Goal: Task Accomplishment & Management: Use online tool/utility

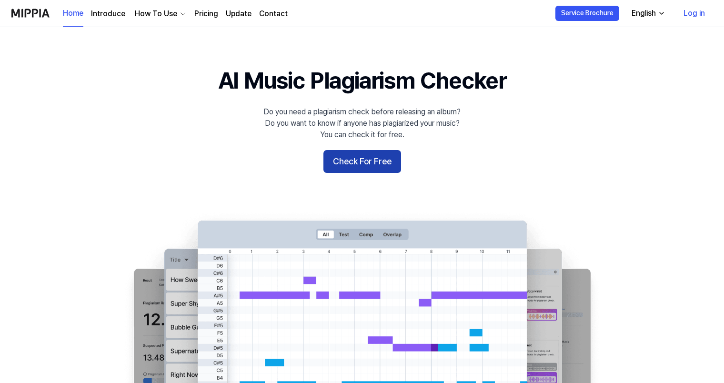
click at [365, 155] on button "Check For Free" at bounding box center [362, 161] width 78 height 23
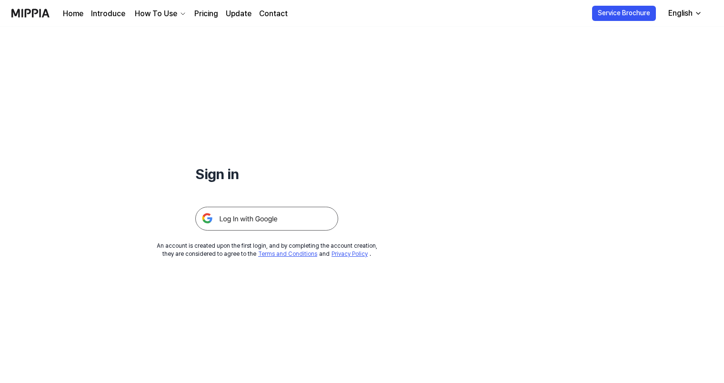
click at [297, 227] on img at bounding box center [266, 219] width 143 height 24
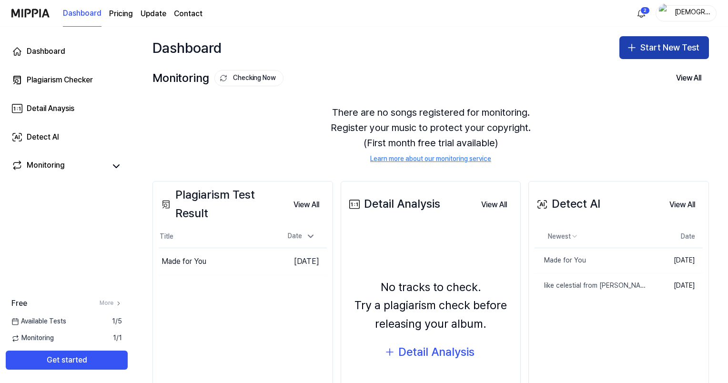
click at [636, 42] on button "Start New Test" at bounding box center [664, 47] width 90 height 23
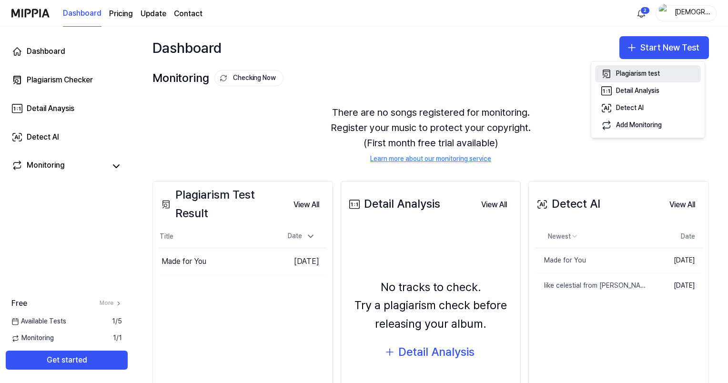
click at [631, 74] on div "Plagiarism test" at bounding box center [638, 74] width 44 height 10
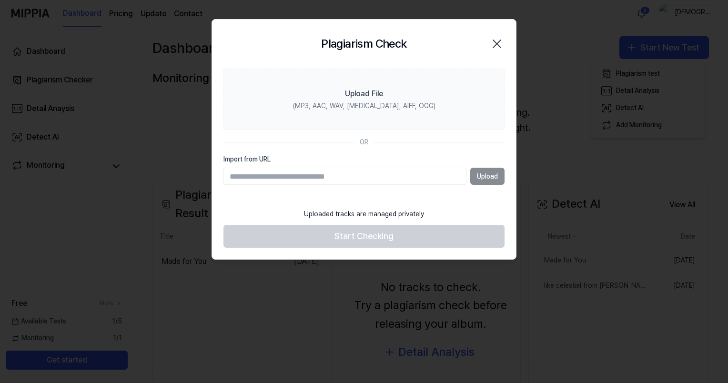
click at [474, 178] on div "Upload" at bounding box center [363, 176] width 281 height 17
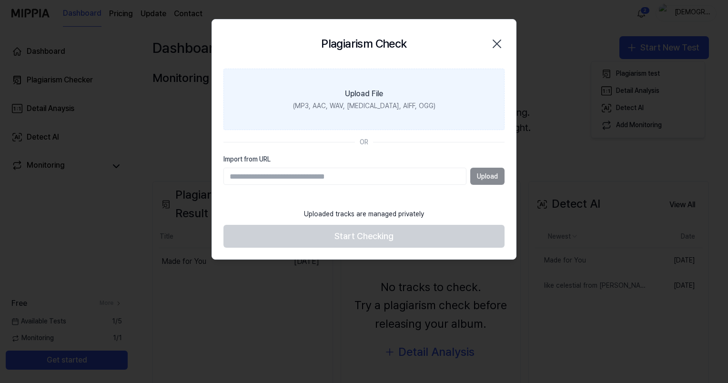
click at [358, 106] on div "(MP3, AAC, WAV, FLAC, AIFF, OGG)" at bounding box center [364, 106] width 142 height 10
click at [0, 0] on input "Upload File (MP3, AAC, WAV, FLAC, AIFF, OGG)" at bounding box center [0, 0] width 0 height 0
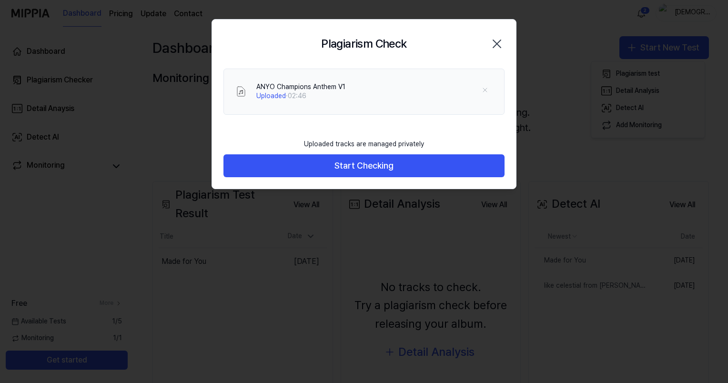
click at [447, 126] on div "ANYO Champions Anthem V1 Uploaded · 02:46" at bounding box center [364, 101] width 304 height 65
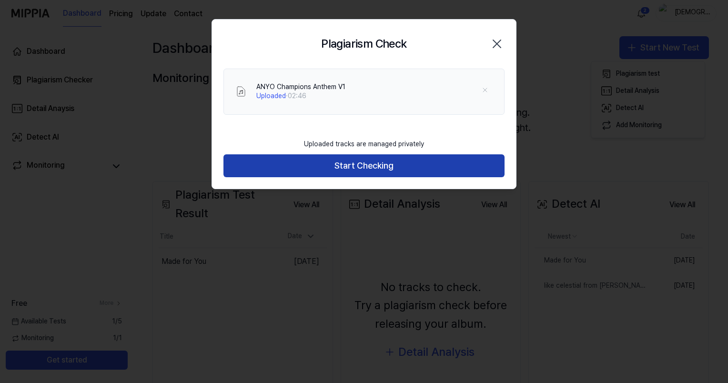
click at [375, 163] on button "Start Checking" at bounding box center [363, 165] width 281 height 23
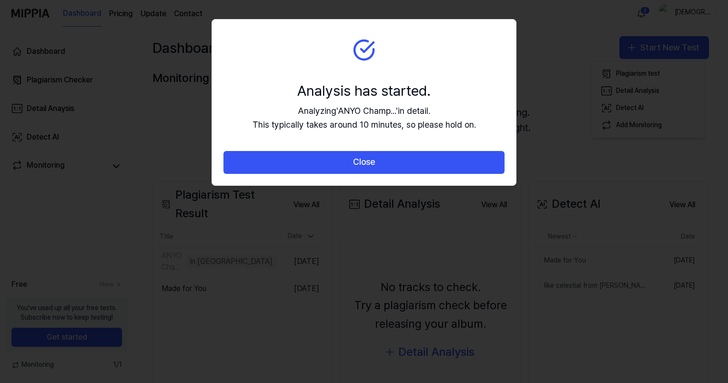
click at [375, 163] on button "Close" at bounding box center [363, 162] width 281 height 23
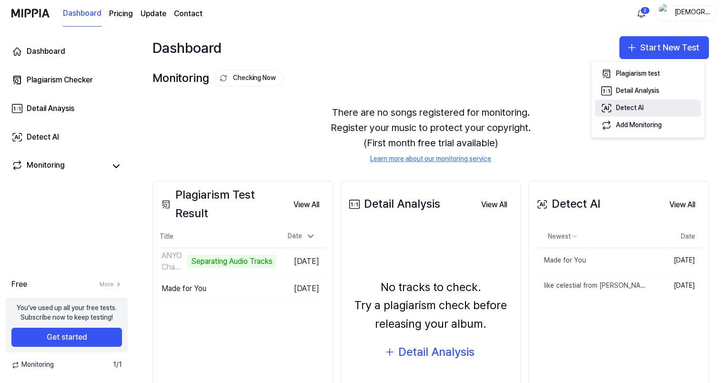
click at [611, 110] on icon "button" at bounding box center [606, 108] width 9 height 8
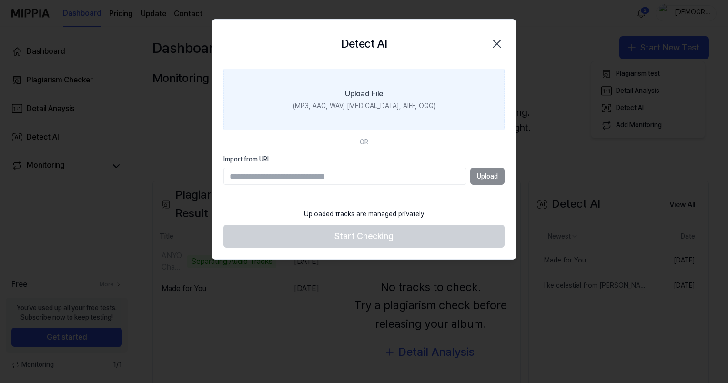
click at [360, 116] on label "Upload File (MP3, AAC, WAV, FLAC, AIFF, OGG)" at bounding box center [363, 100] width 281 height 62
click at [0, 0] on input "Upload File (MP3, AAC, WAV, FLAC, AIFF, OGG)" at bounding box center [0, 0] width 0 height 0
click at [396, 108] on div "(MP3, AAC, WAV, FLAC, AIFF, OGG)" at bounding box center [364, 106] width 142 height 10
click at [0, 0] on input "Upload File (MP3, AAC, WAV, FLAC, AIFF, OGG)" at bounding box center [0, 0] width 0 height 0
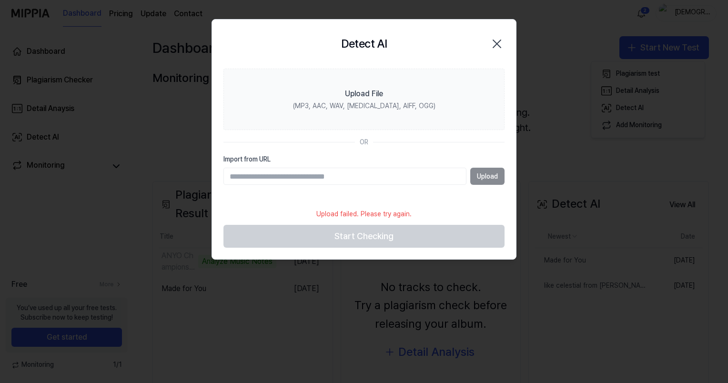
click at [497, 40] on icon "button" at bounding box center [496, 43] width 15 height 15
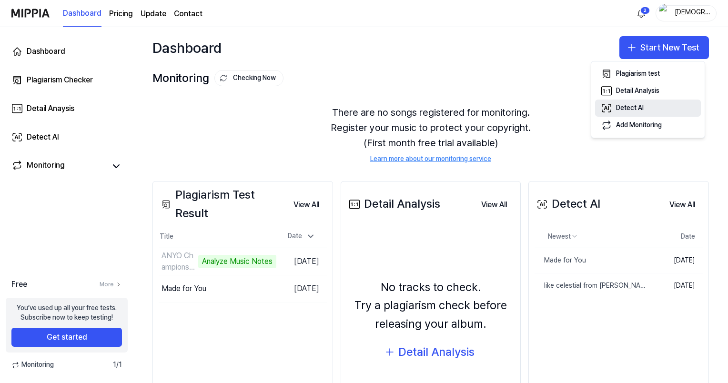
click at [621, 112] on div "Detect AI" at bounding box center [630, 108] width 28 height 10
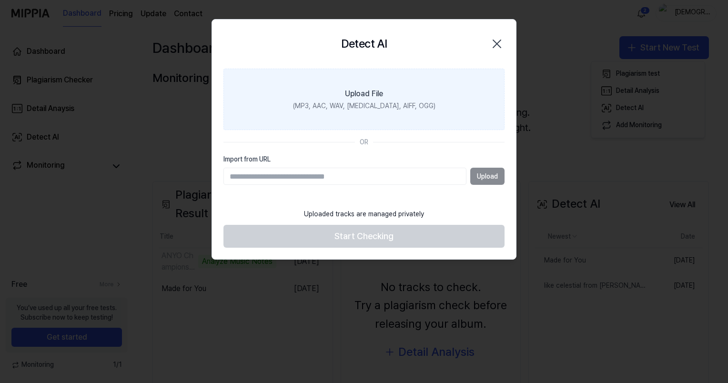
click at [358, 104] on div "(MP3, AAC, WAV, FLAC, AIFF, OGG)" at bounding box center [364, 106] width 142 height 10
click at [0, 0] on input "Upload File (MP3, AAC, WAV, FLAC, AIFF, OGG)" at bounding box center [0, 0] width 0 height 0
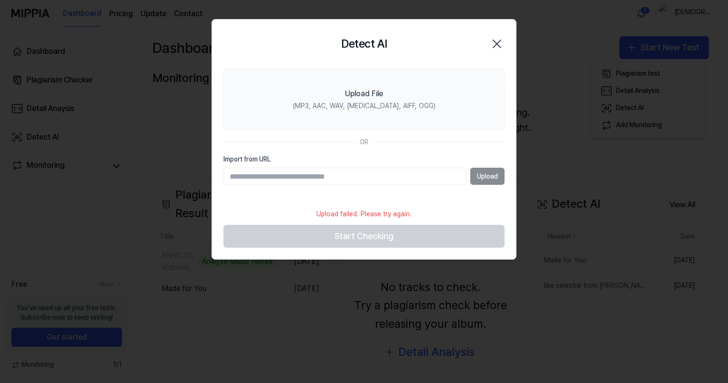
click at [494, 42] on icon "button" at bounding box center [496, 43] width 15 height 15
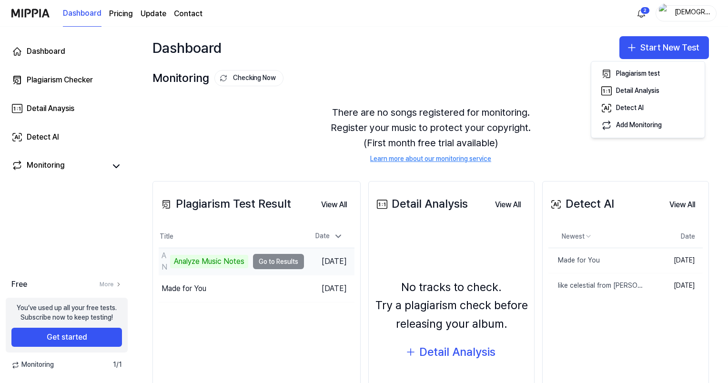
click at [267, 265] on td "ANYO Champions Anthem V1 Analyze Music Notes Go to Results" at bounding box center [231, 261] width 145 height 27
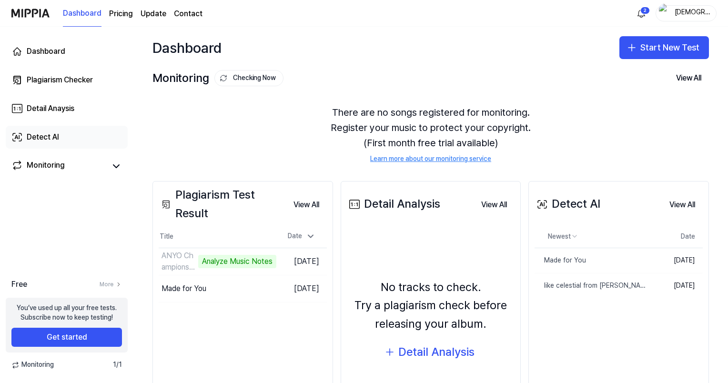
click at [65, 144] on link "Detect AI" at bounding box center [67, 137] width 122 height 23
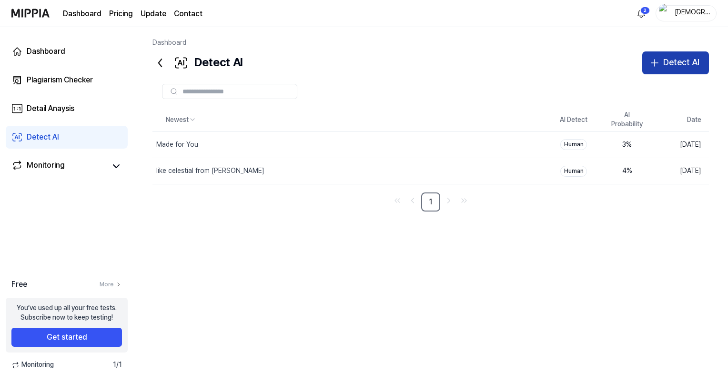
click at [674, 54] on button "Detect AI" at bounding box center [675, 62] width 67 height 23
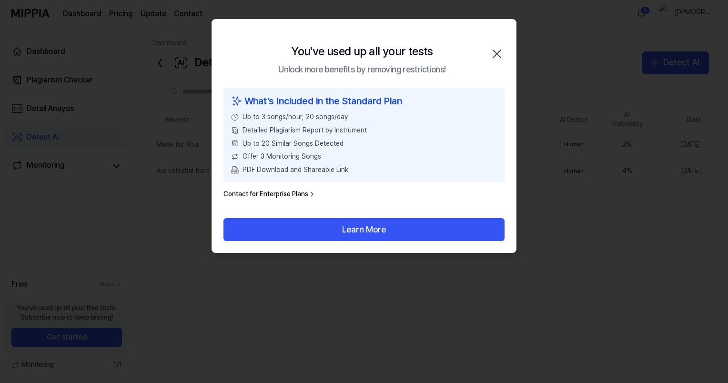
click at [495, 53] on icon "button" at bounding box center [496, 53] width 15 height 15
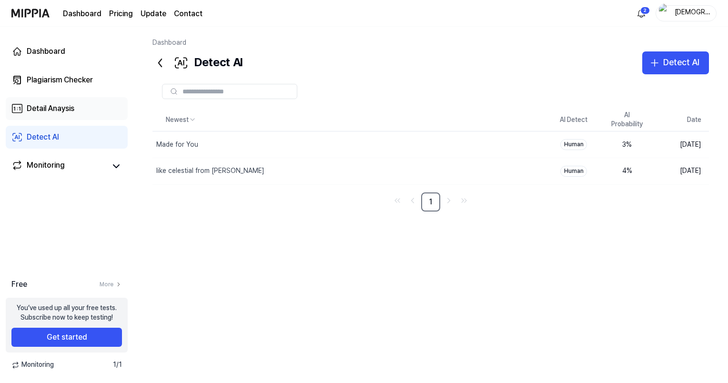
click at [48, 104] on div "Detail Anaysis" at bounding box center [51, 108] width 48 height 11
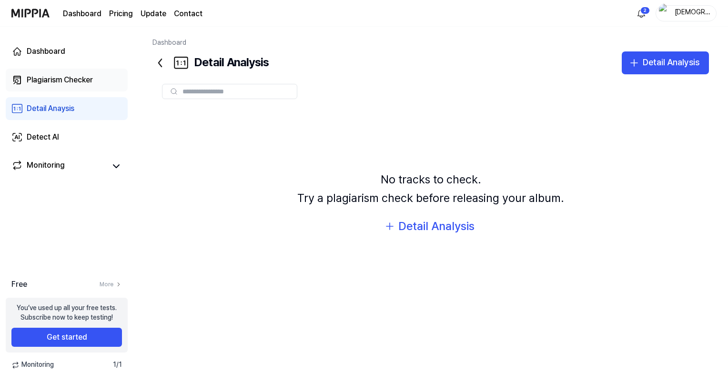
click at [72, 83] on div "Plagiarism Checker" at bounding box center [60, 79] width 66 height 11
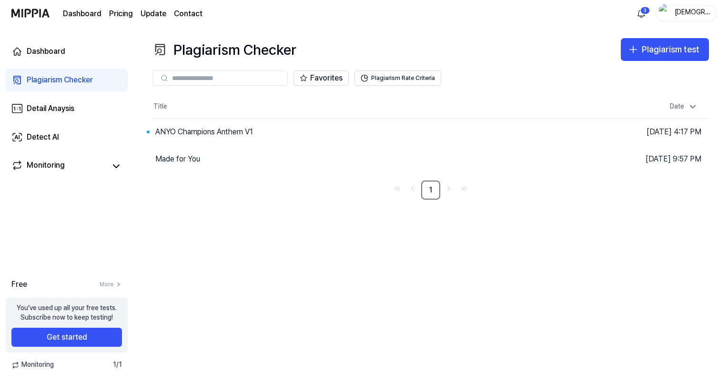
click at [590, 191] on nav "1" at bounding box center [430, 190] width 556 height 19
click at [270, 133] on div "ANYO Champions Anthem V1" at bounding box center [312, 132] width 320 height 27
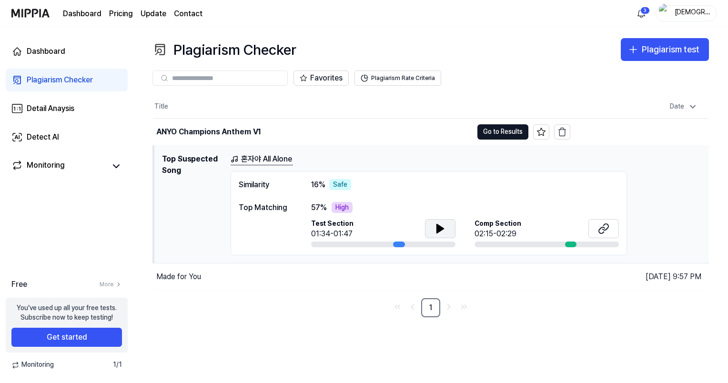
click at [444, 229] on icon at bounding box center [439, 228] width 11 height 11
click at [446, 227] on button at bounding box center [440, 228] width 30 height 19
click at [594, 231] on button at bounding box center [603, 228] width 30 height 19
click at [64, 106] on div "Detail Anaysis" at bounding box center [51, 108] width 48 height 11
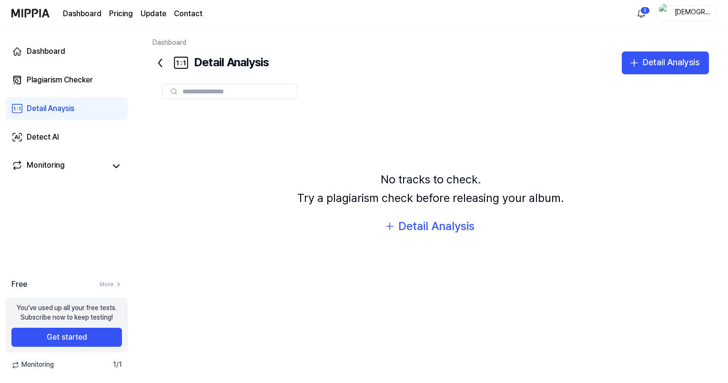
click at [630, 75] on div at bounding box center [430, 91] width 556 height 34
click at [657, 59] on div "Detail Analysis" at bounding box center [671, 63] width 57 height 14
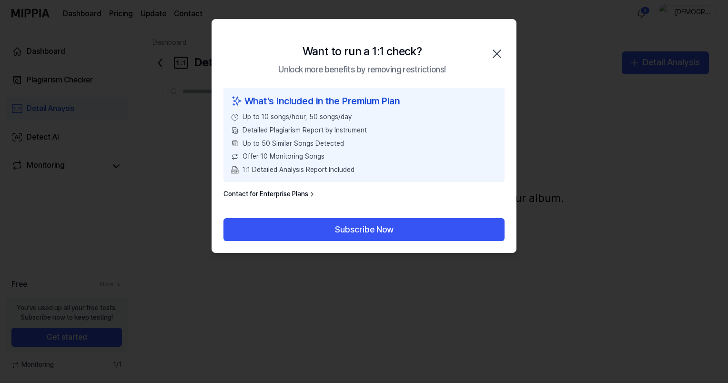
click at [496, 49] on icon "button" at bounding box center [496, 53] width 15 height 15
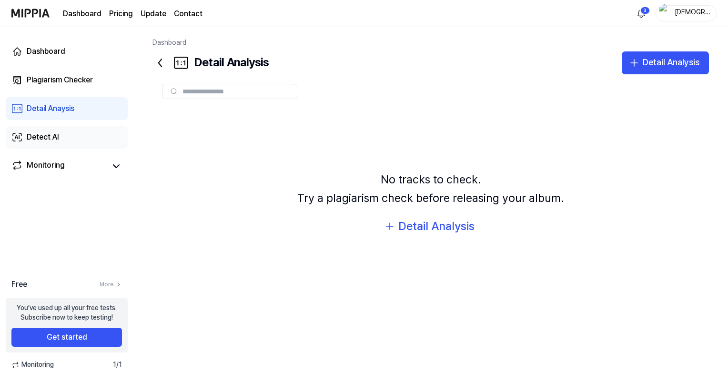
click at [70, 139] on link "Detect AI" at bounding box center [67, 137] width 122 height 23
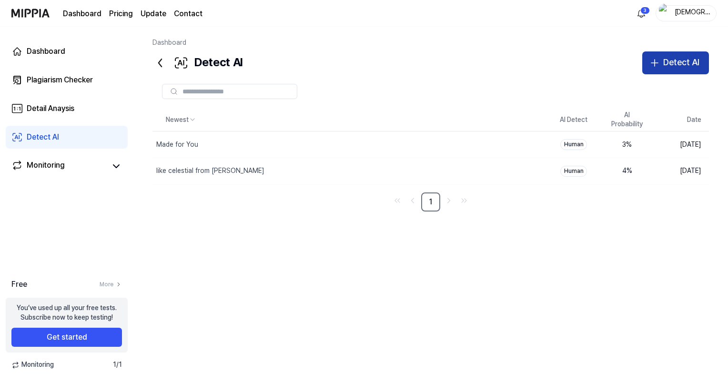
click at [693, 56] on div "Detect AI" at bounding box center [681, 63] width 36 height 14
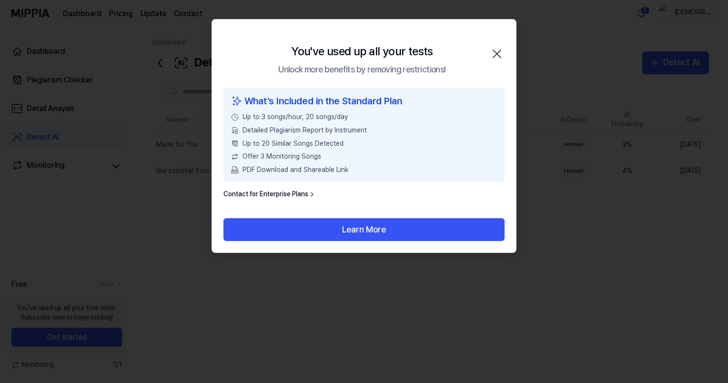
click at [494, 53] on icon "button" at bounding box center [496, 53] width 15 height 15
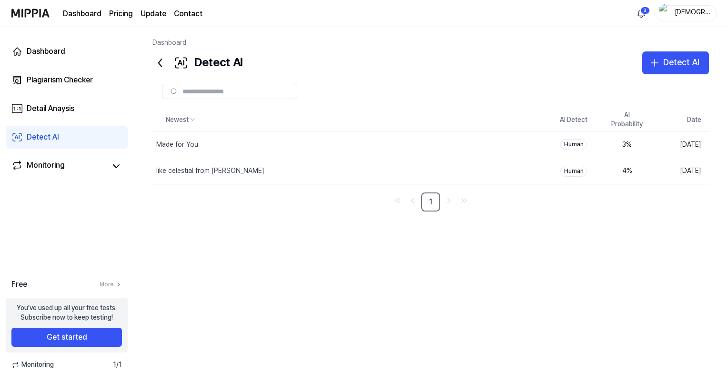
click at [691, 8] on div "[DEMOGRAPHIC_DATA]" at bounding box center [691, 13] width 37 height 10
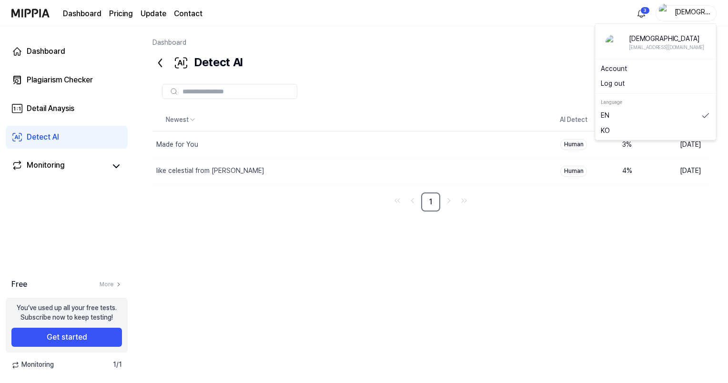
click at [624, 86] on button "Log out" at bounding box center [656, 84] width 110 height 10
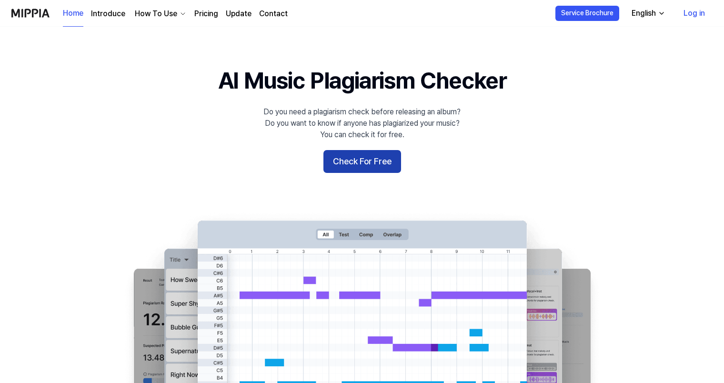
click at [363, 163] on button "Check For Free" at bounding box center [362, 161] width 78 height 23
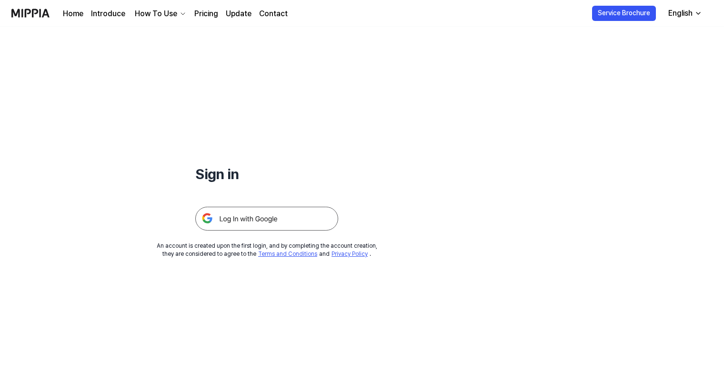
click at [278, 221] on img at bounding box center [266, 219] width 143 height 24
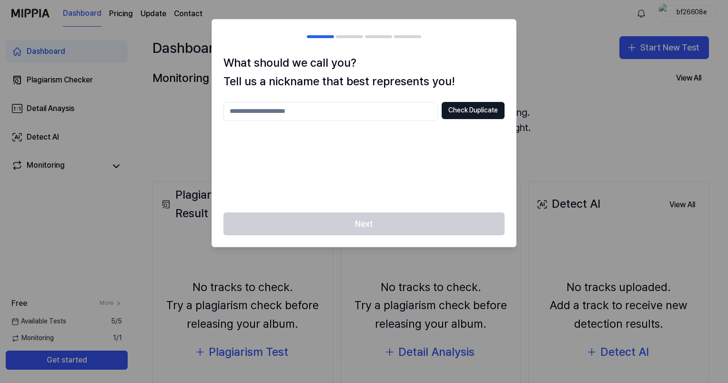
click at [553, 43] on div at bounding box center [364, 191] width 728 height 383
click at [328, 102] on input "text" at bounding box center [330, 111] width 214 height 19
drag, startPoint x: 328, startPoint y: 102, endPoint x: 400, endPoint y: 75, distance: 76.9
click at [400, 75] on div "What should we call you? Tell us a nickname that best represents you! Check Dup…" at bounding box center [364, 133] width 304 height 159
type input "**********"
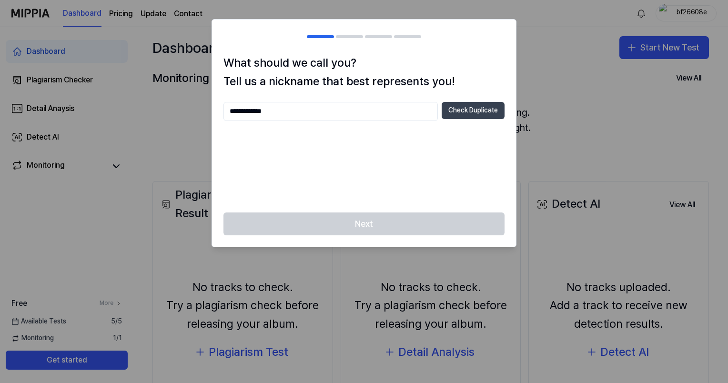
click at [468, 114] on button "Check Duplicate" at bounding box center [473, 110] width 63 height 17
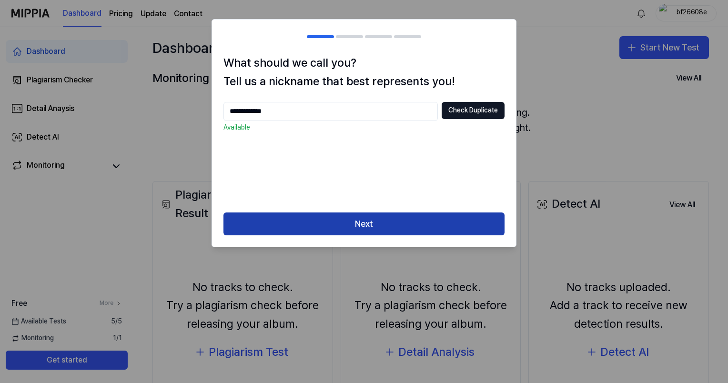
click at [359, 220] on button "Next" at bounding box center [363, 223] width 281 height 23
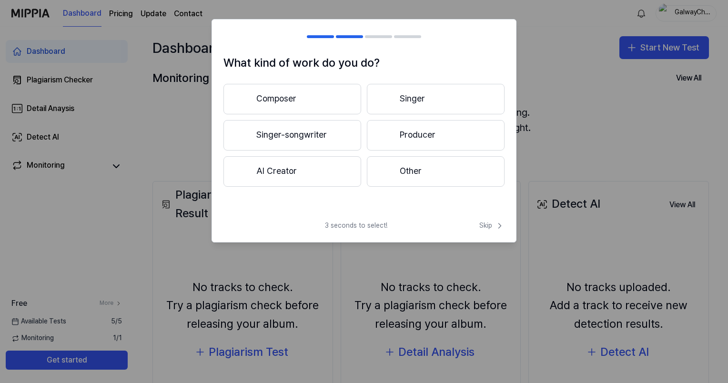
click at [349, 98] on button "Composer" at bounding box center [292, 99] width 138 height 30
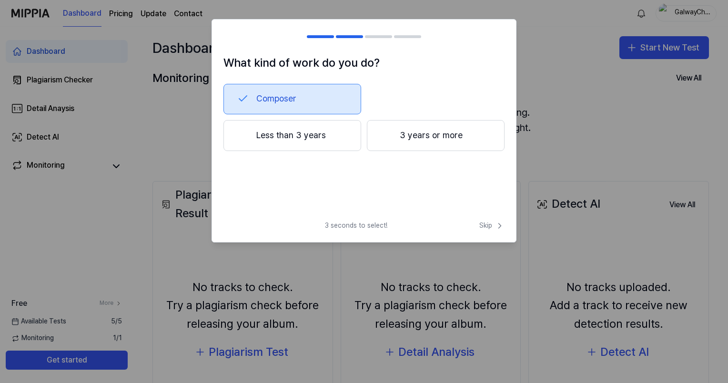
click at [343, 133] on button "Less than 3 years" at bounding box center [292, 135] width 138 height 31
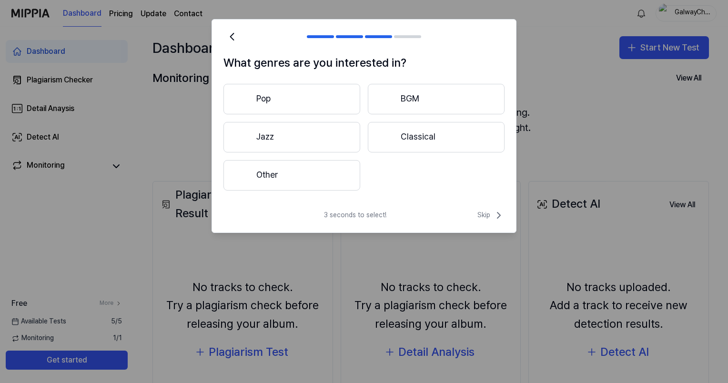
click at [423, 99] on button "BGM" at bounding box center [436, 99] width 137 height 30
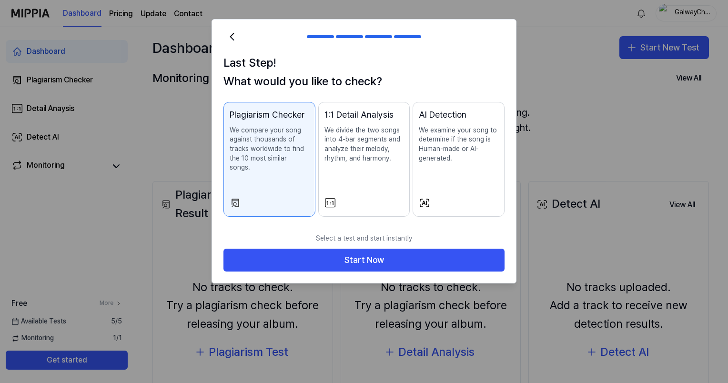
click at [389, 152] on p "We divide the two songs into 4-bar segments and analyze their melody, rhythm, a…" at bounding box center [364, 144] width 80 height 37
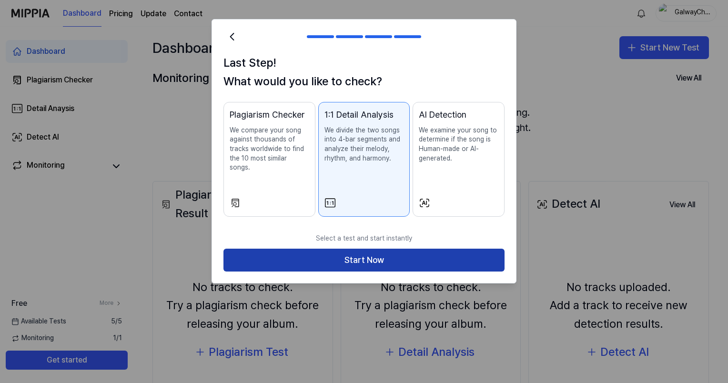
click at [380, 249] on button "Start Now" at bounding box center [363, 260] width 281 height 23
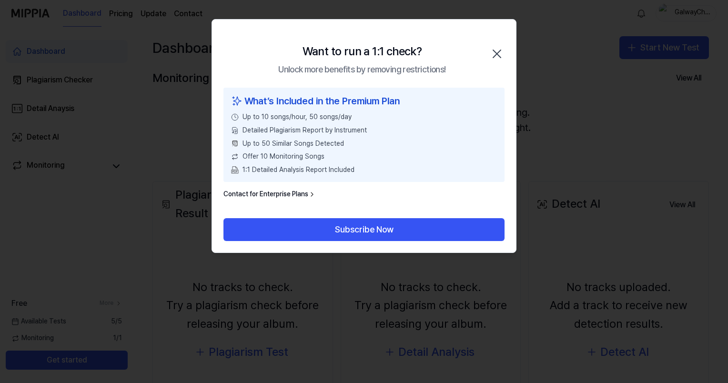
click at [498, 58] on icon "button" at bounding box center [496, 53] width 15 height 15
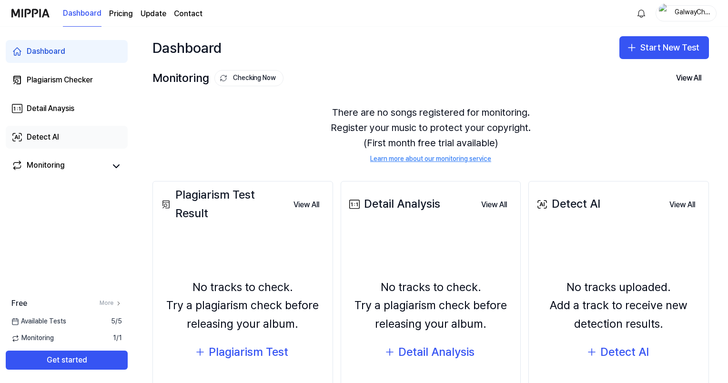
click at [40, 127] on link "Detect AI" at bounding box center [67, 137] width 122 height 23
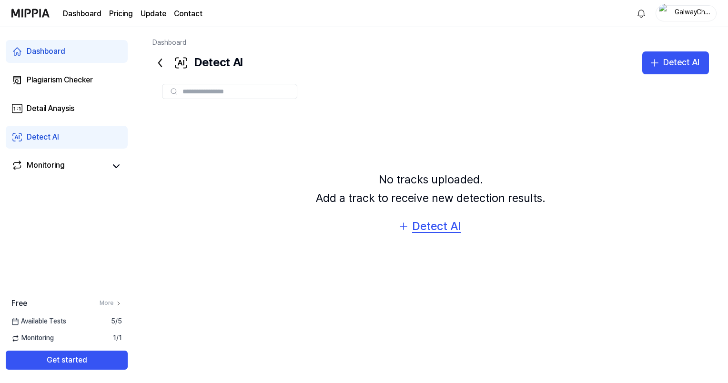
click at [439, 220] on div "Detect AI" at bounding box center [436, 226] width 49 height 18
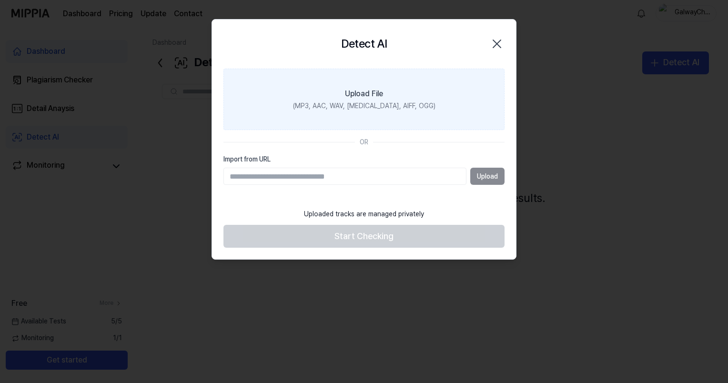
click at [391, 104] on div "(MP3, AAC, WAV, FLAC, AIFF, OGG)" at bounding box center [364, 106] width 142 height 10
click at [0, 0] on input "Upload File (MP3, AAC, WAV, FLAC, AIFF, OGG)" at bounding box center [0, 0] width 0 height 0
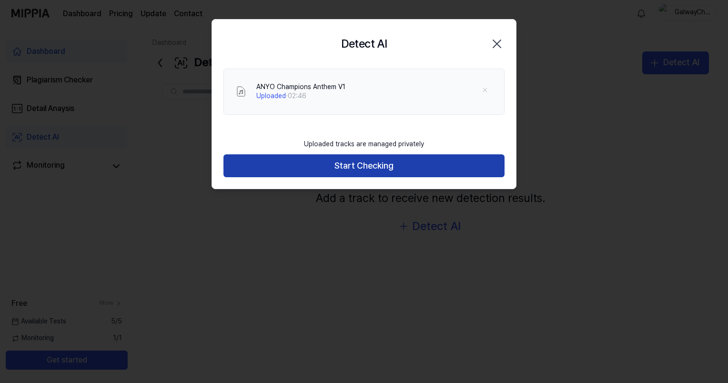
click at [388, 165] on button "Start Checking" at bounding box center [363, 165] width 281 height 23
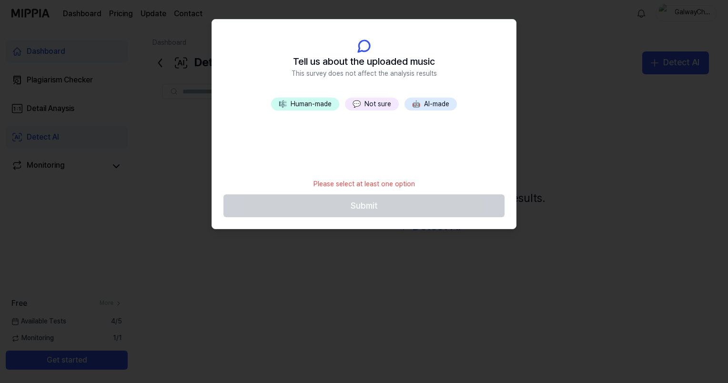
click at [310, 105] on button "🎼 Human-made" at bounding box center [305, 104] width 68 height 13
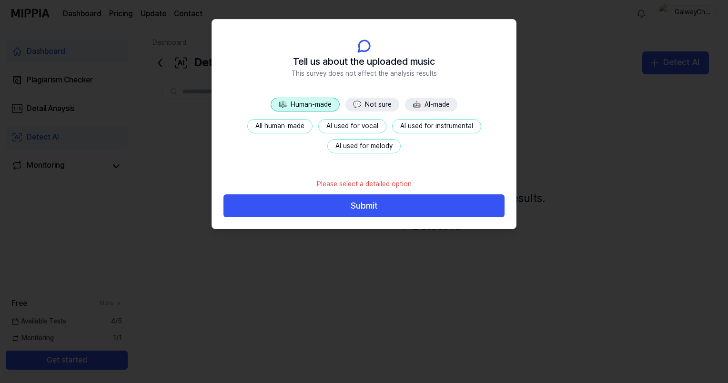
click at [433, 107] on button "🤖 AI-made" at bounding box center [431, 105] width 52 height 14
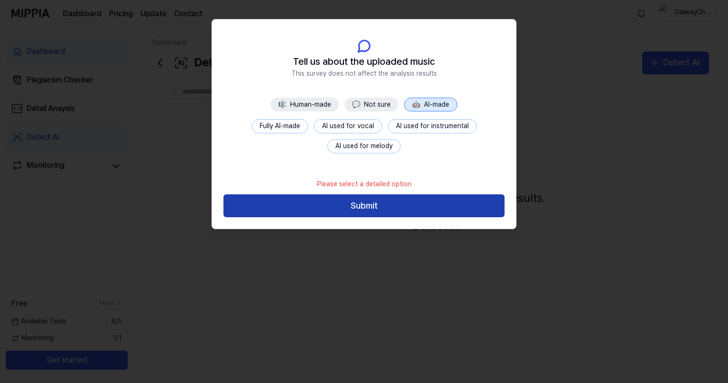
click at [354, 205] on button "Submit" at bounding box center [363, 205] width 281 height 23
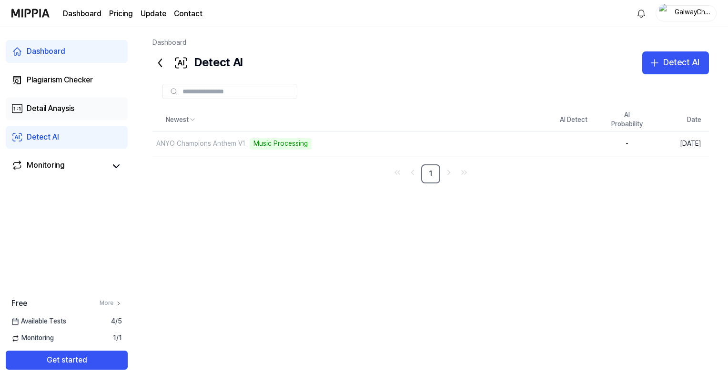
click at [48, 108] on div "Detail Anaysis" at bounding box center [51, 108] width 48 height 11
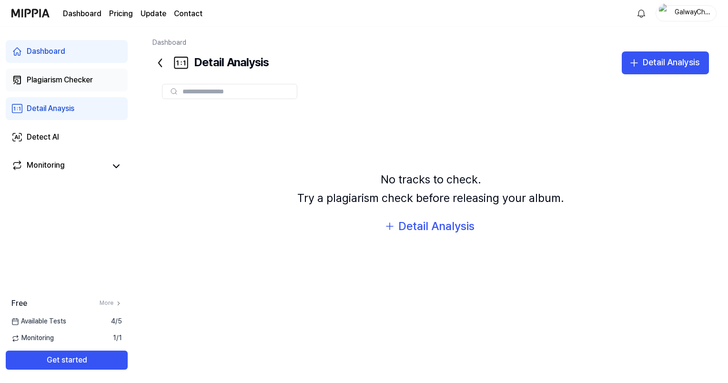
click at [57, 72] on link "Plagiarism Checker" at bounding box center [67, 80] width 122 height 23
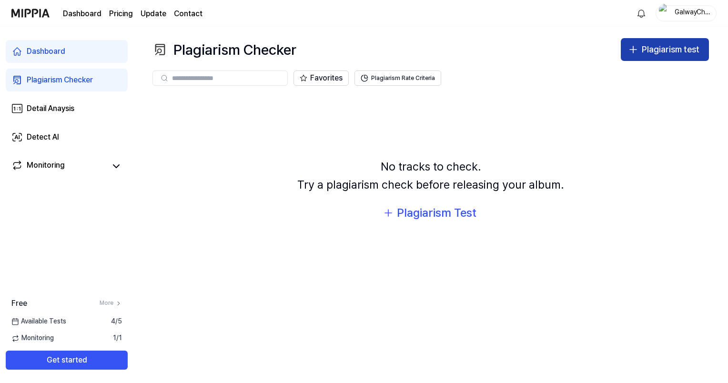
click at [668, 58] on button "Plagiarism test" at bounding box center [665, 49] width 88 height 23
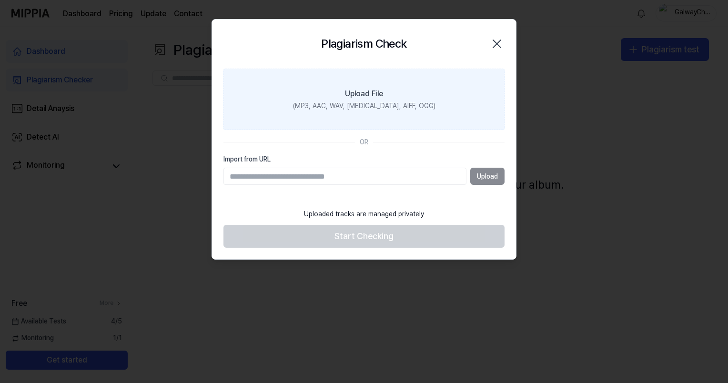
click at [418, 95] on label "Upload File (MP3, AAC, WAV, FLAC, AIFF, OGG)" at bounding box center [363, 100] width 281 height 62
click at [0, 0] on input "Upload File (MP3, AAC, WAV, FLAC, AIFF, OGG)" at bounding box center [0, 0] width 0 height 0
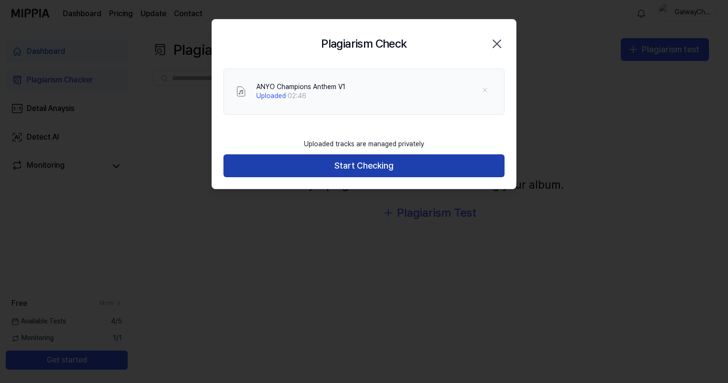
click at [351, 169] on button "Start Checking" at bounding box center [363, 165] width 281 height 23
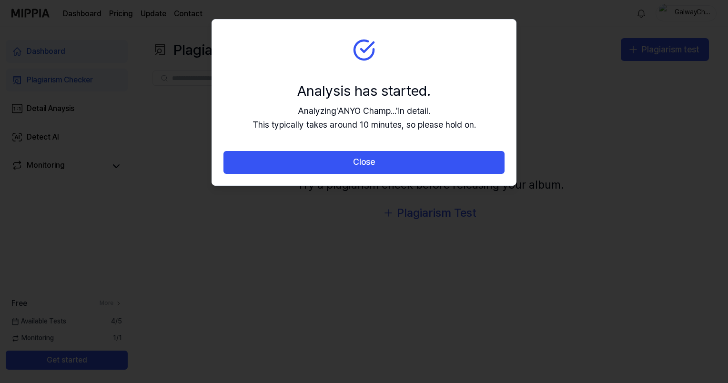
click at [351, 169] on button "Close" at bounding box center [363, 162] width 281 height 23
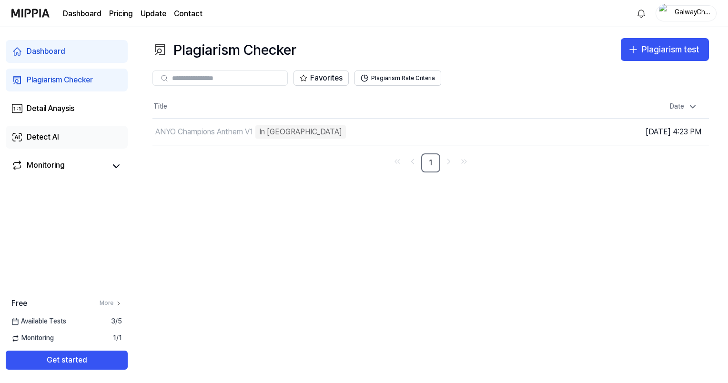
click at [66, 137] on link "Detect AI" at bounding box center [67, 137] width 122 height 23
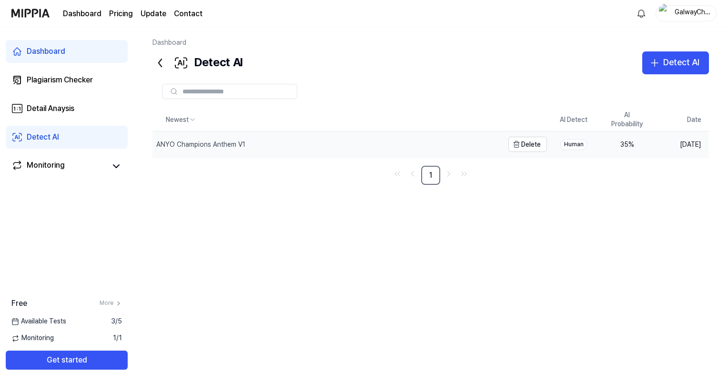
click at [270, 147] on div "ANYO Champions Anthem V1" at bounding box center [327, 144] width 351 height 26
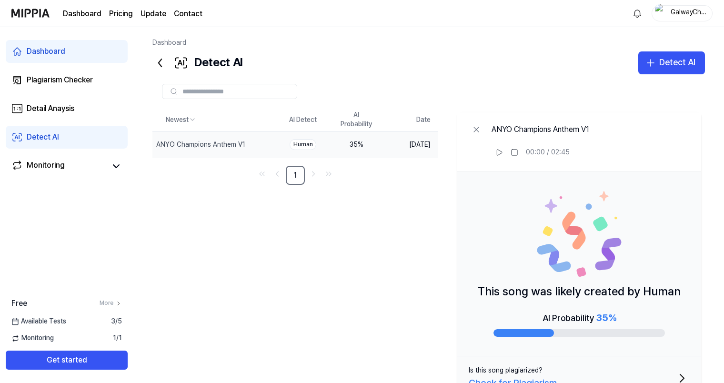
scroll to position [36, 0]
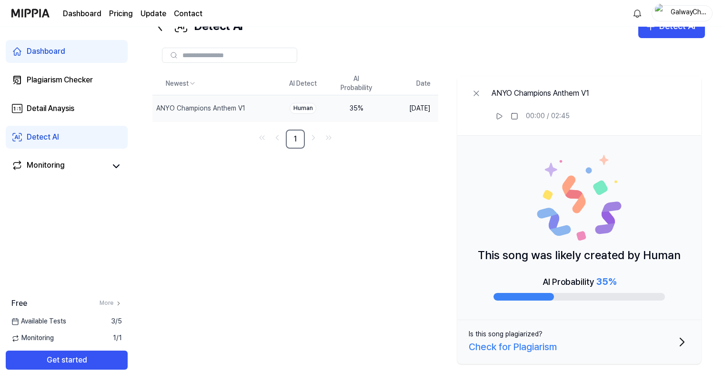
click at [558, 355] on button "Is this song plagiarized? Check for Plagiarism" at bounding box center [579, 342] width 244 height 44
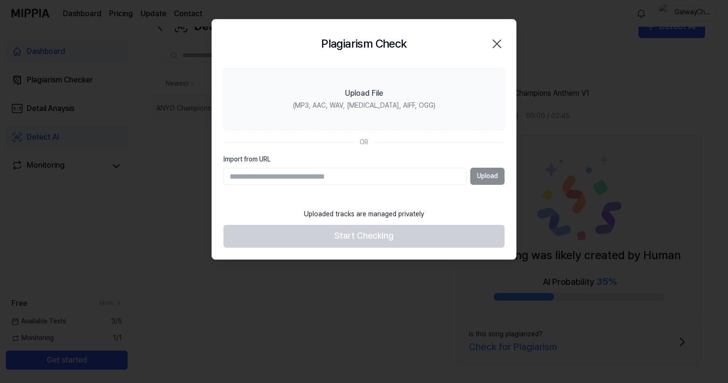
click at [499, 39] on icon "button" at bounding box center [496, 43] width 15 height 15
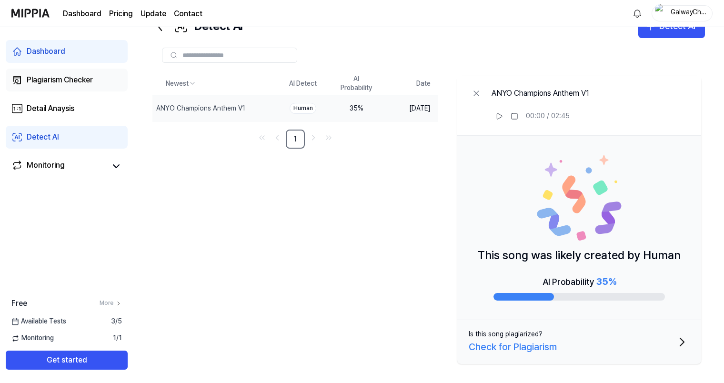
click at [80, 76] on div "Plagiarism Checker" at bounding box center [60, 79] width 66 height 11
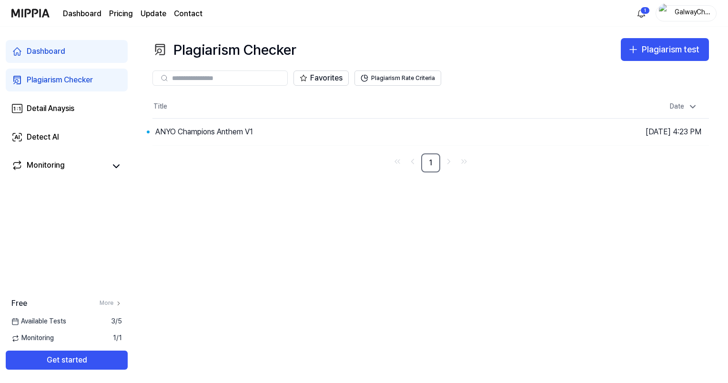
click at [501, 169] on nav "1" at bounding box center [430, 162] width 556 height 19
click at [315, 129] on div "ANYO Champions Anthem V1" at bounding box center [312, 132] width 320 height 27
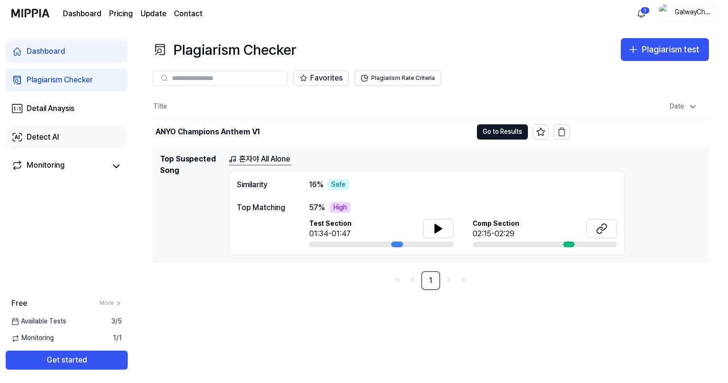
click at [84, 140] on link "Detect AI" at bounding box center [67, 137] width 122 height 23
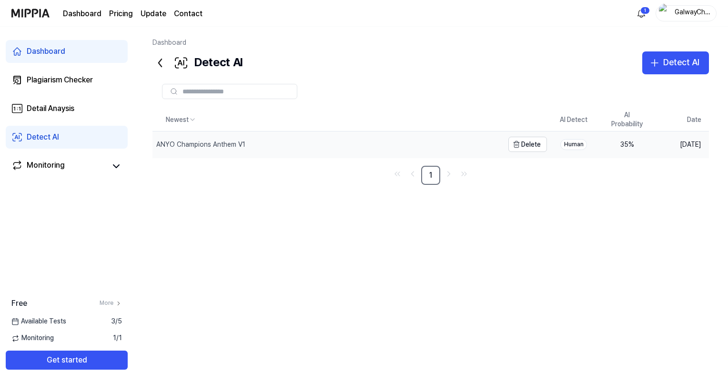
click at [442, 150] on div "ANYO Champions Anthem V1" at bounding box center [327, 144] width 351 height 26
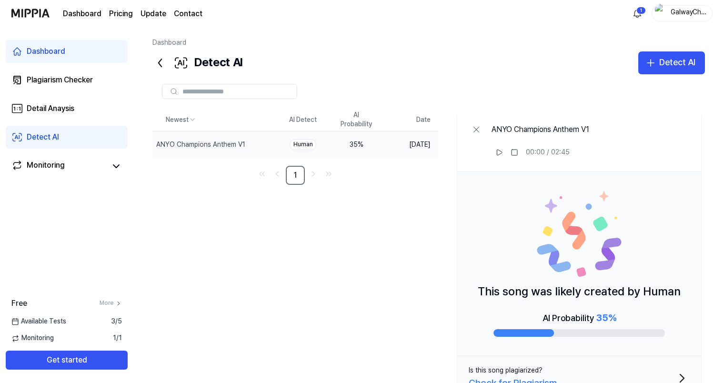
scroll to position [36, 0]
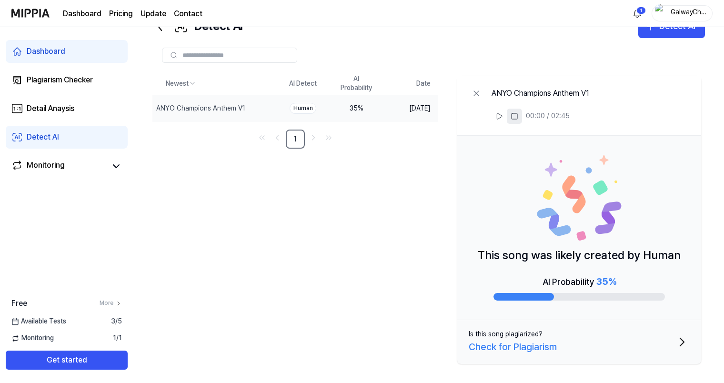
click at [513, 116] on icon at bounding box center [515, 116] width 8 height 8
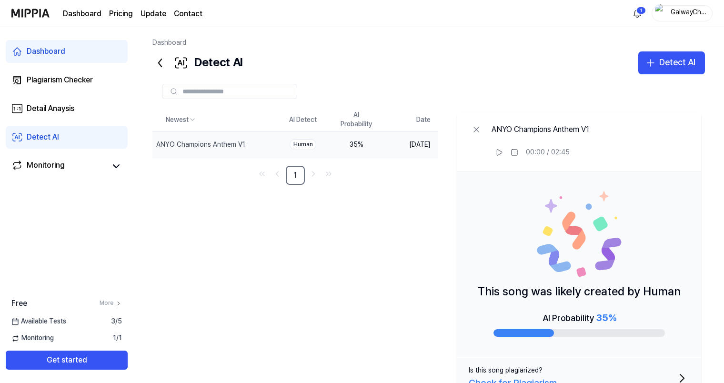
click at [670, 21] on div "Dashboard Pricing Update Contact 1 GalwayChecker" at bounding box center [361, 13] width 701 height 26
click at [691, 12] on div "GalwayChecker" at bounding box center [687, 13] width 37 height 10
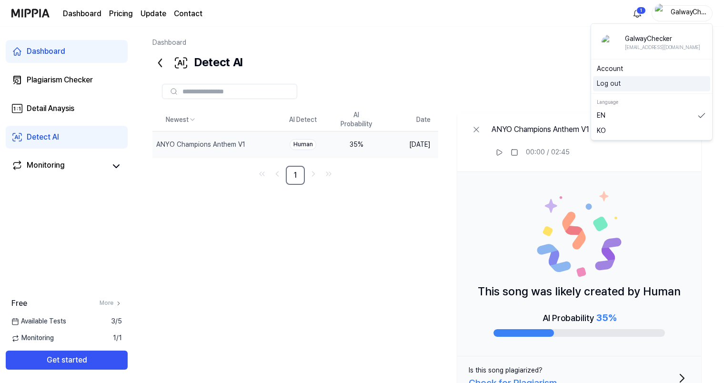
click at [624, 86] on button "Log out" at bounding box center [652, 84] width 110 height 10
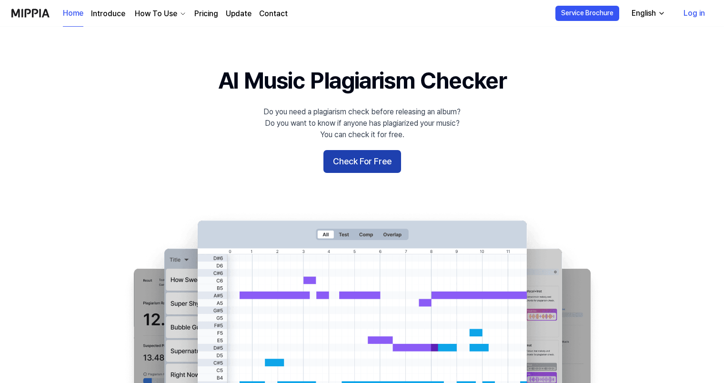
click at [356, 157] on button "Check For Free" at bounding box center [362, 161] width 78 height 23
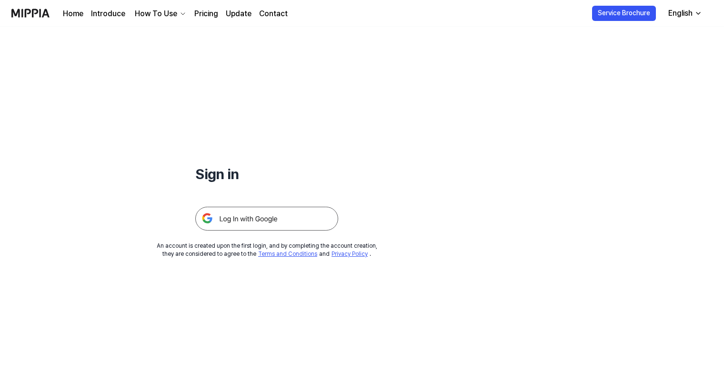
click at [282, 207] on img at bounding box center [266, 219] width 143 height 24
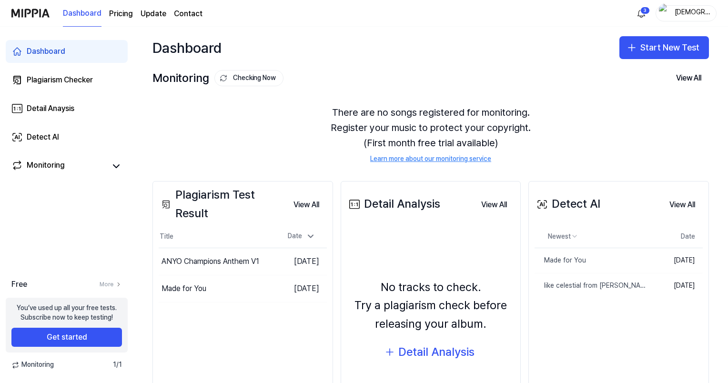
click at [692, 15] on div "[DEMOGRAPHIC_DATA]" at bounding box center [691, 13] width 37 height 10
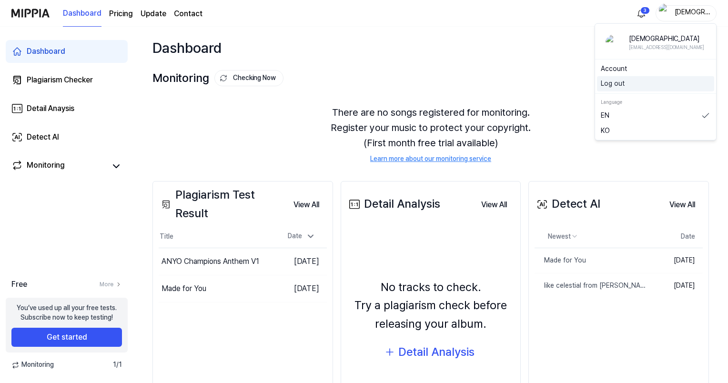
click at [620, 84] on button "Log out" at bounding box center [656, 84] width 110 height 10
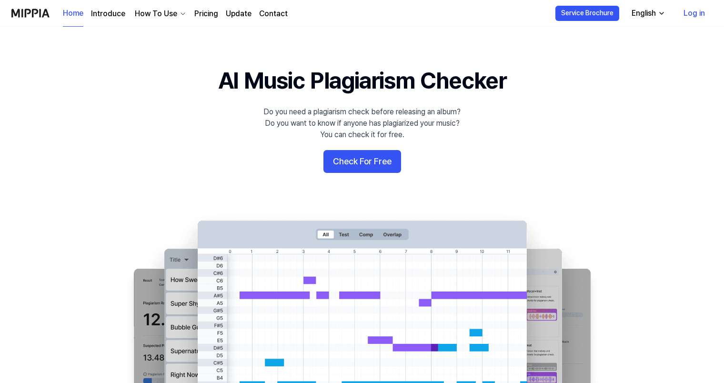
click at [700, 16] on link "Log in" at bounding box center [694, 13] width 37 height 27
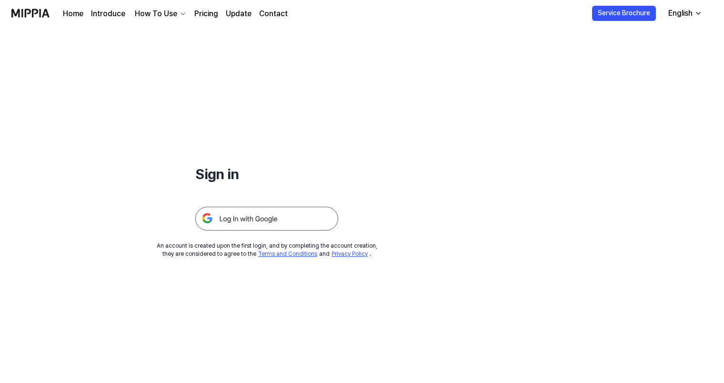
click at [319, 217] on img at bounding box center [266, 219] width 143 height 24
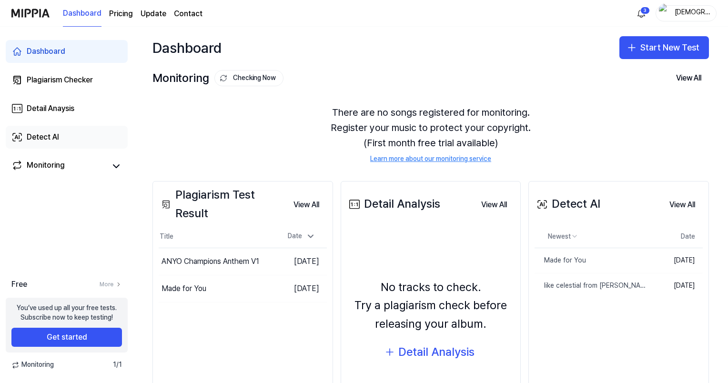
click at [57, 138] on div "Detect AI" at bounding box center [43, 136] width 32 height 11
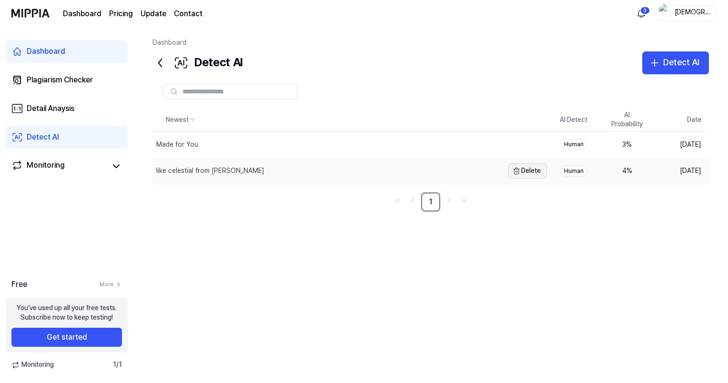
click at [519, 173] on icon "button" at bounding box center [517, 171] width 8 height 8
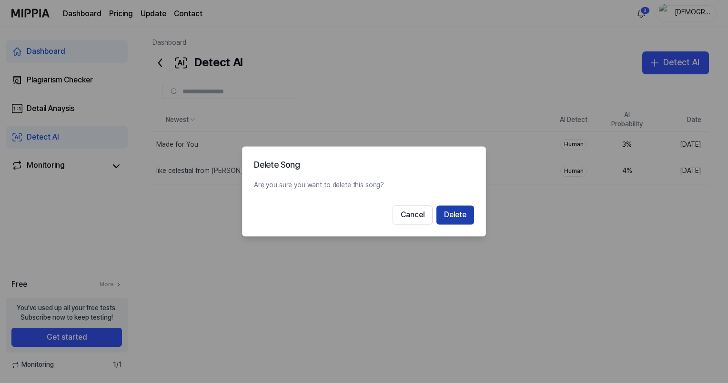
click at [436, 217] on button "Delete" at bounding box center [455, 215] width 38 height 19
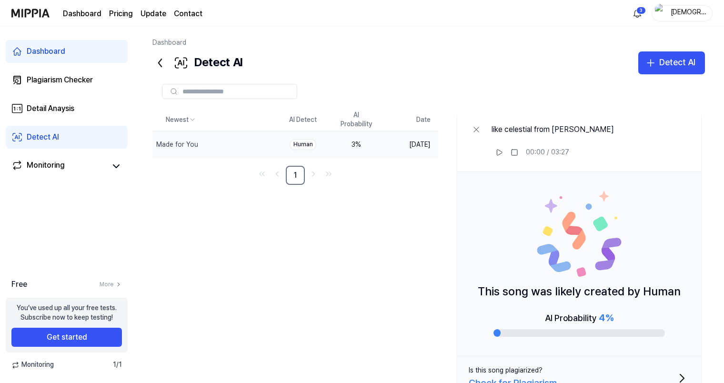
click at [339, 143] on div "3 %" at bounding box center [356, 145] width 38 height 10
